Goal: Register for event/course

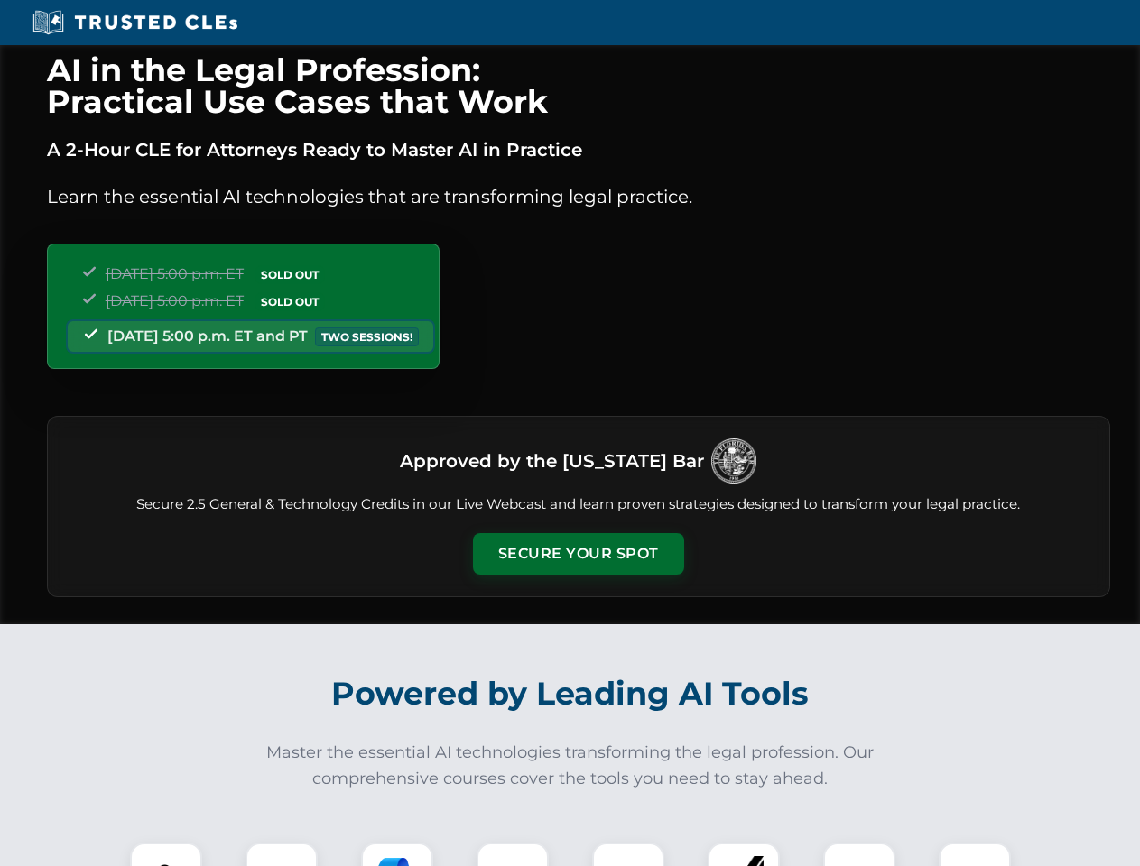
click at [577, 554] on button "Secure Your Spot" at bounding box center [578, 554] width 211 height 42
click at [166, 854] on img at bounding box center [166, 879] width 52 height 52
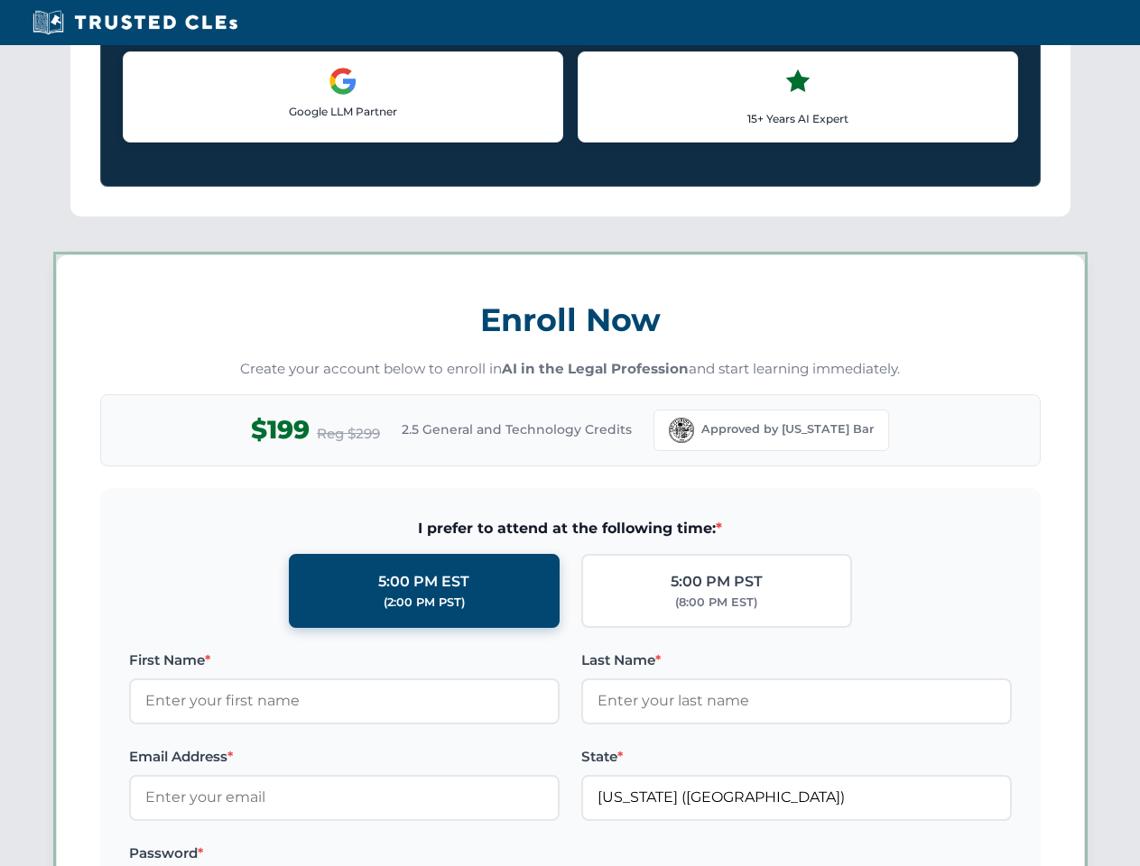
click at [397, 854] on label "Password *" at bounding box center [344, 854] width 430 height 22
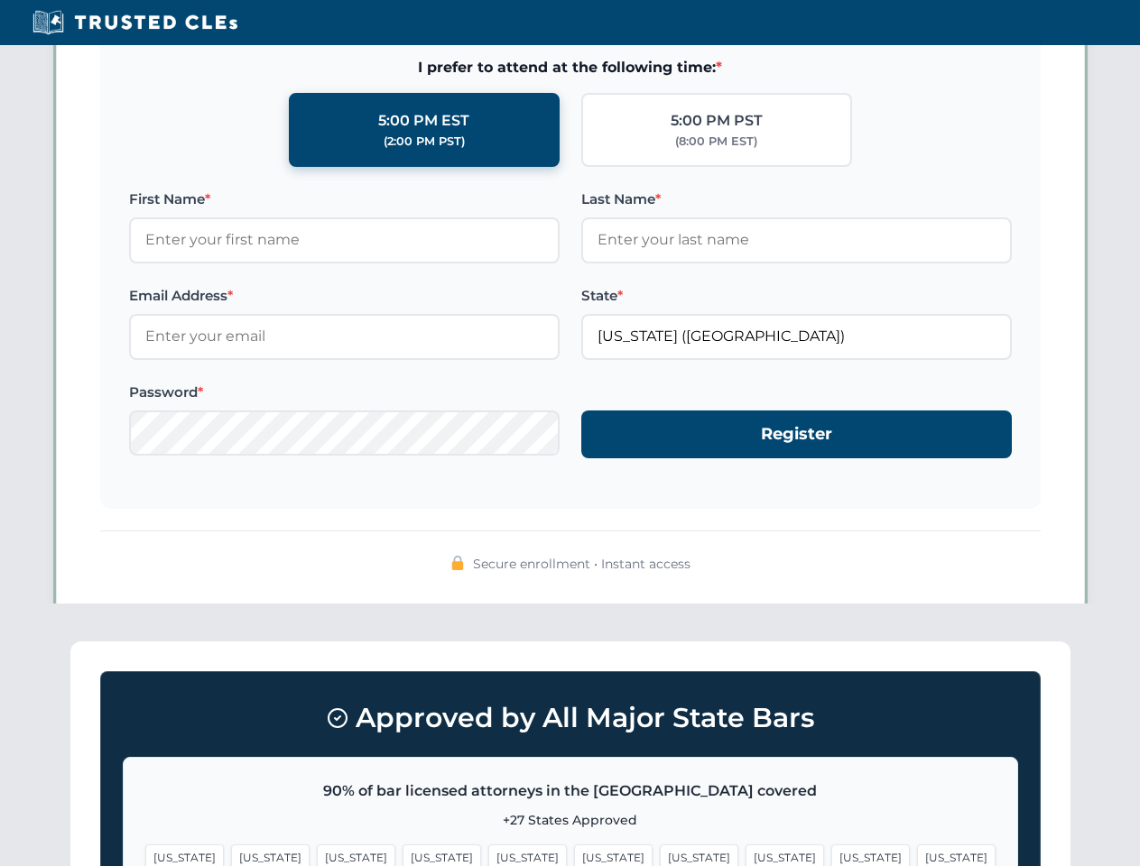
click at [831, 854] on span "[US_STATE]" at bounding box center [870, 858] width 78 height 26
